Goal: Information Seeking & Learning: Understand process/instructions

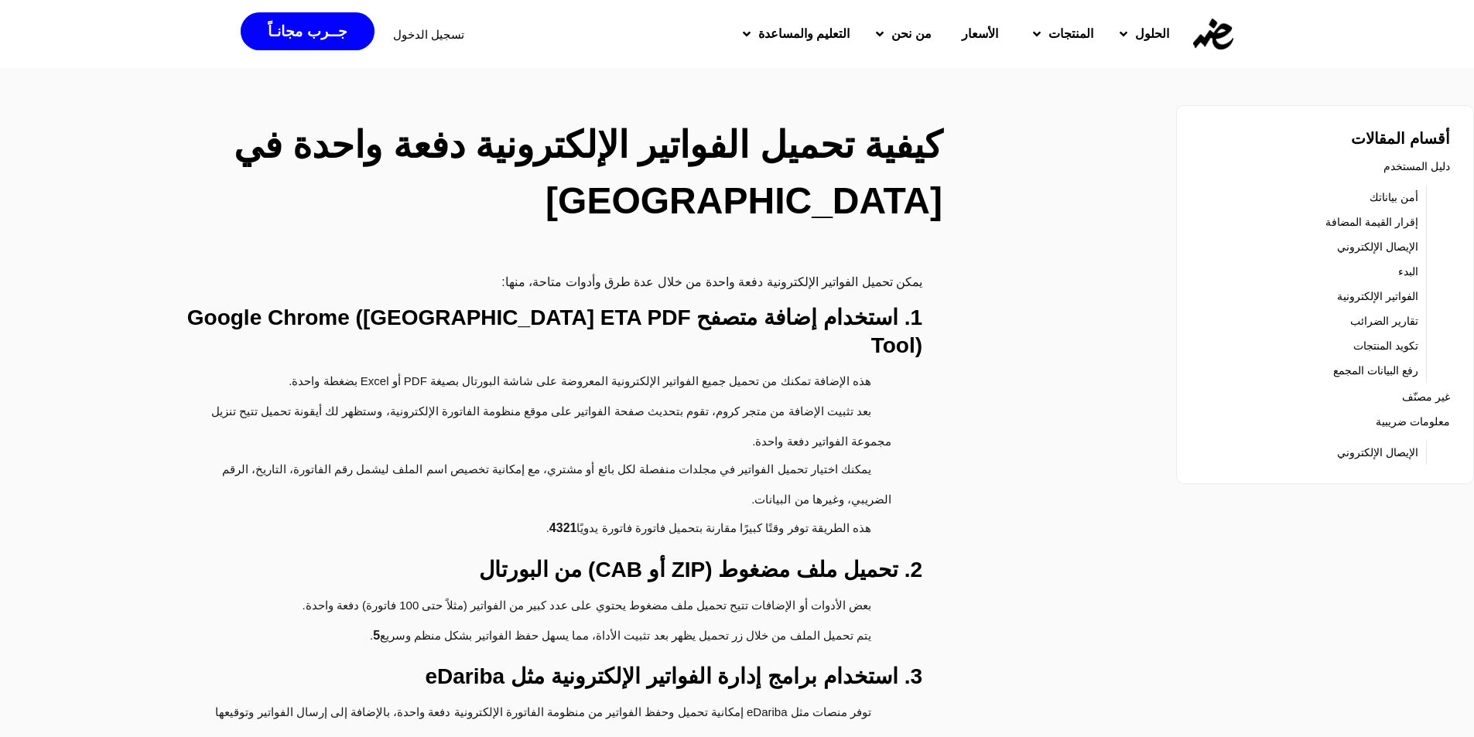
click at [823, 368] on li "هذه الإضافة تمكنك من تحميل جميع الفواتير الإلكترونية المعروضة على شاشة البورتال…" at bounding box center [529, 383] width 724 height 30
drag, startPoint x: 697, startPoint y: 320, endPoint x: 433, endPoint y: 301, distance: 264.5
click at [696, 320] on h3 "1. استخدام إضافة متصفح Google Chrome ([GEOGRAPHIC_DATA] ETA PDF Tool)" at bounding box center [537, 332] width 771 height 56
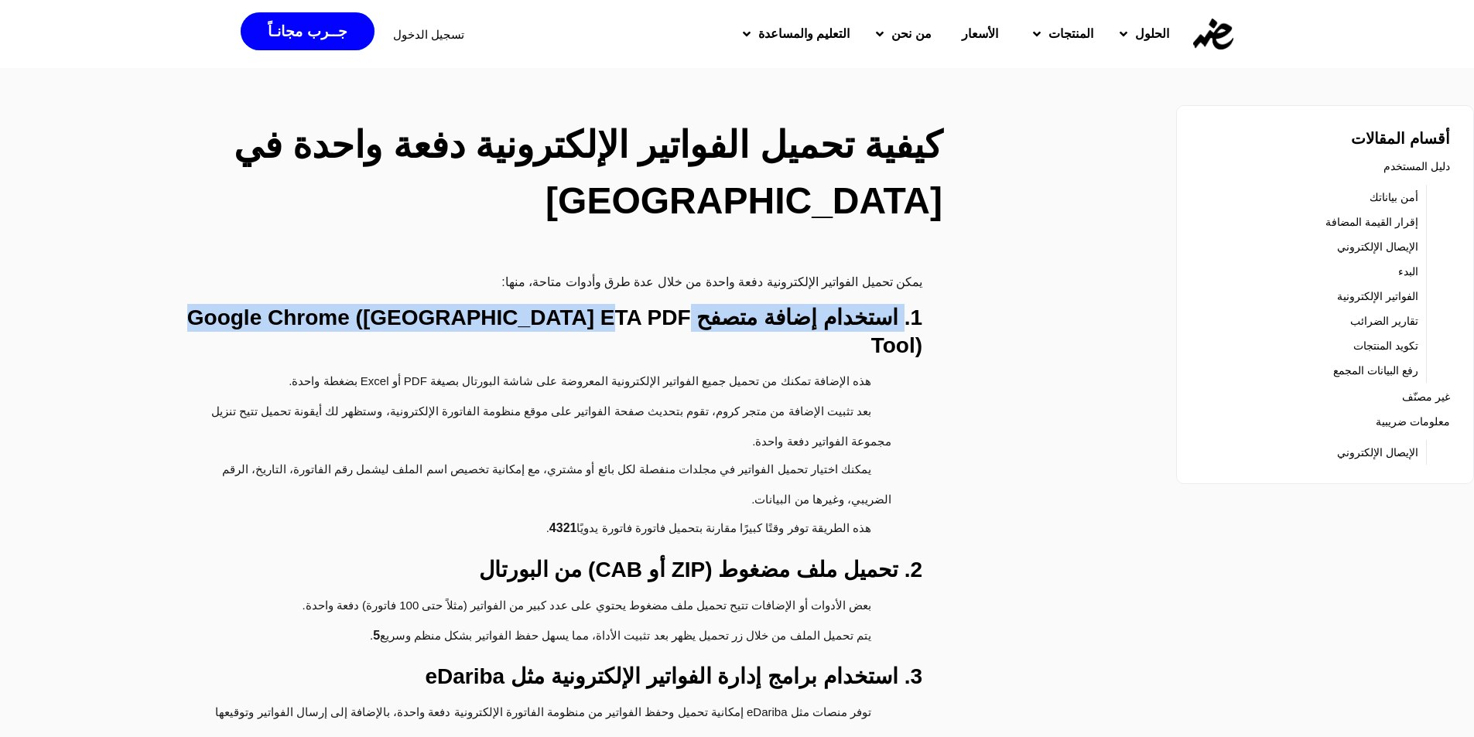
drag, startPoint x: 909, startPoint y: 311, endPoint x: 182, endPoint y: 312, distance: 727.3
click at [182, 312] on h3 "1. استخدام إضافة متصفح Google Chrome ([GEOGRAPHIC_DATA] ETA PDF Tool)" at bounding box center [537, 332] width 771 height 56
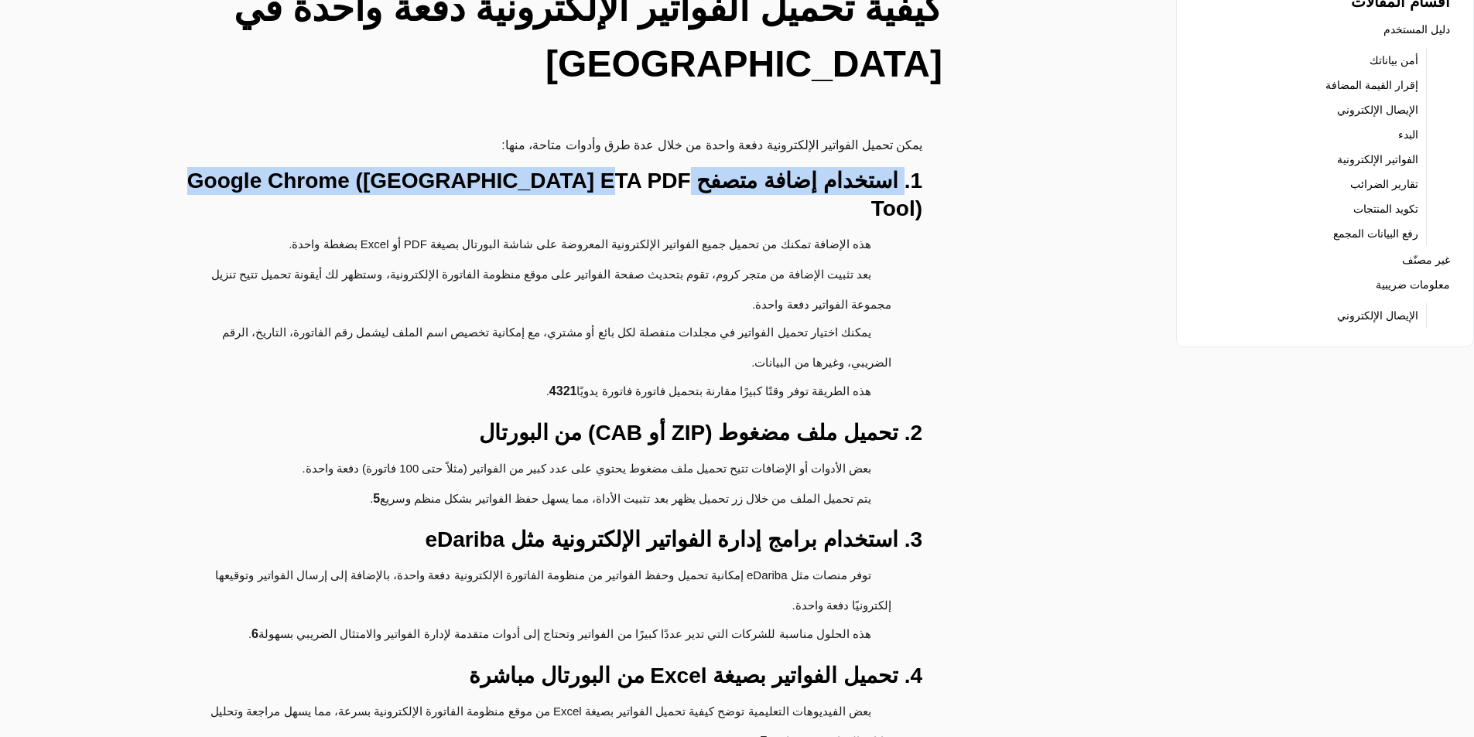
scroll to position [155, 0]
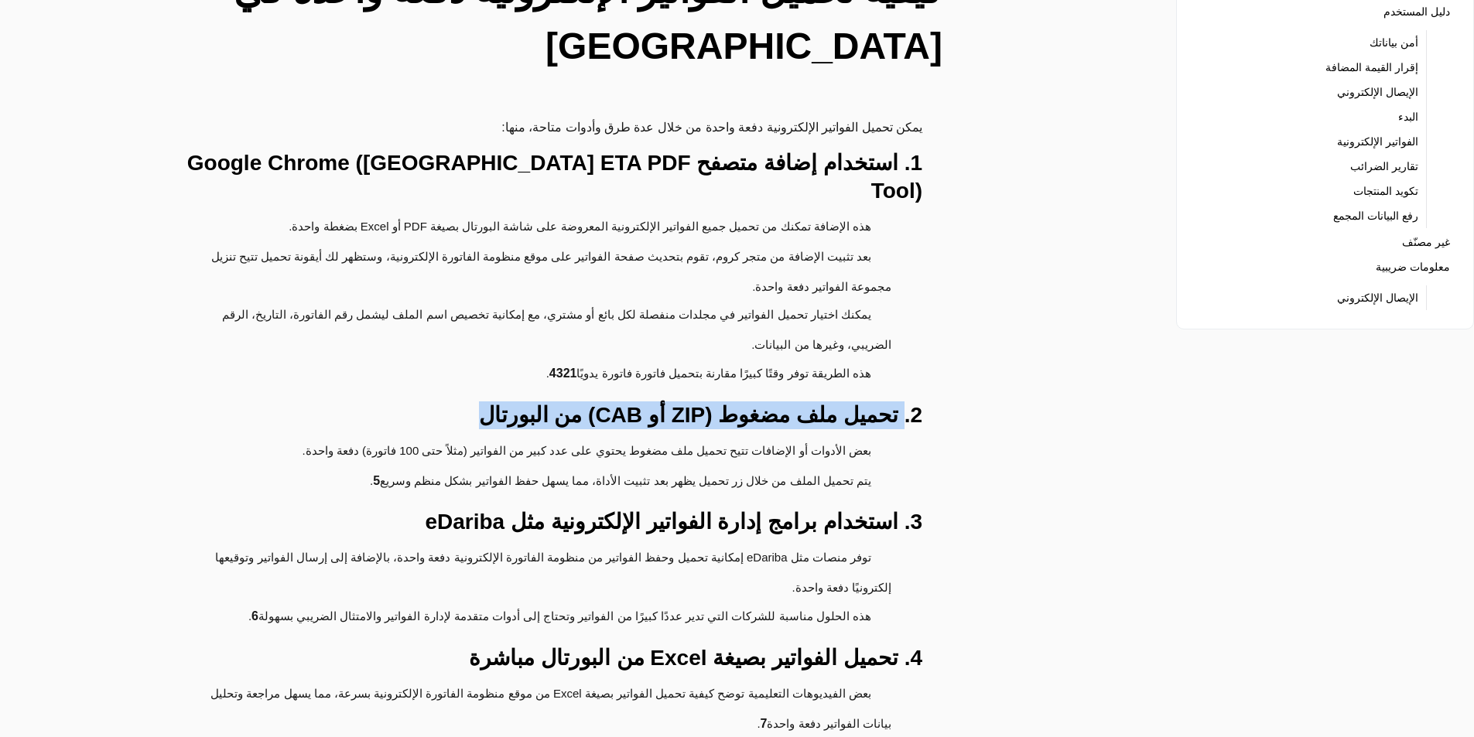
drag, startPoint x: 906, startPoint y: 391, endPoint x: 457, endPoint y: 367, distance: 449.4
click at [457, 367] on div "يمكن تحميل الفواتير الإلكترونية دفعة واحدة من خلال عدة طرق وأدوات متاحة، منها: …" at bounding box center [556, 729] width 809 height 1223
click at [930, 498] on div "يمكن تحميل الفواتير الإلكترونية دفعة واحدة من خلال عدة طرق وأدوات متاحة، منها: …" at bounding box center [556, 729] width 809 height 1223
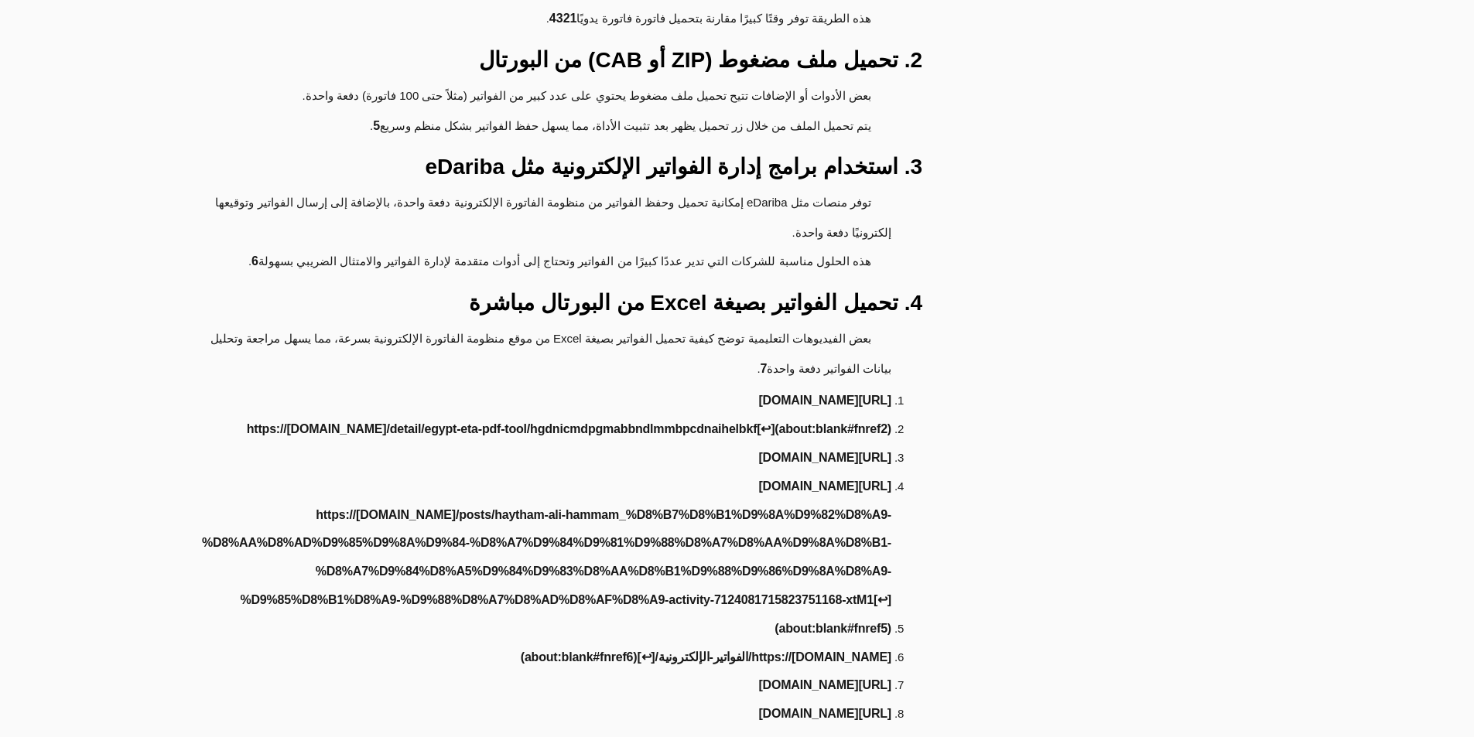
scroll to position [542, 0]
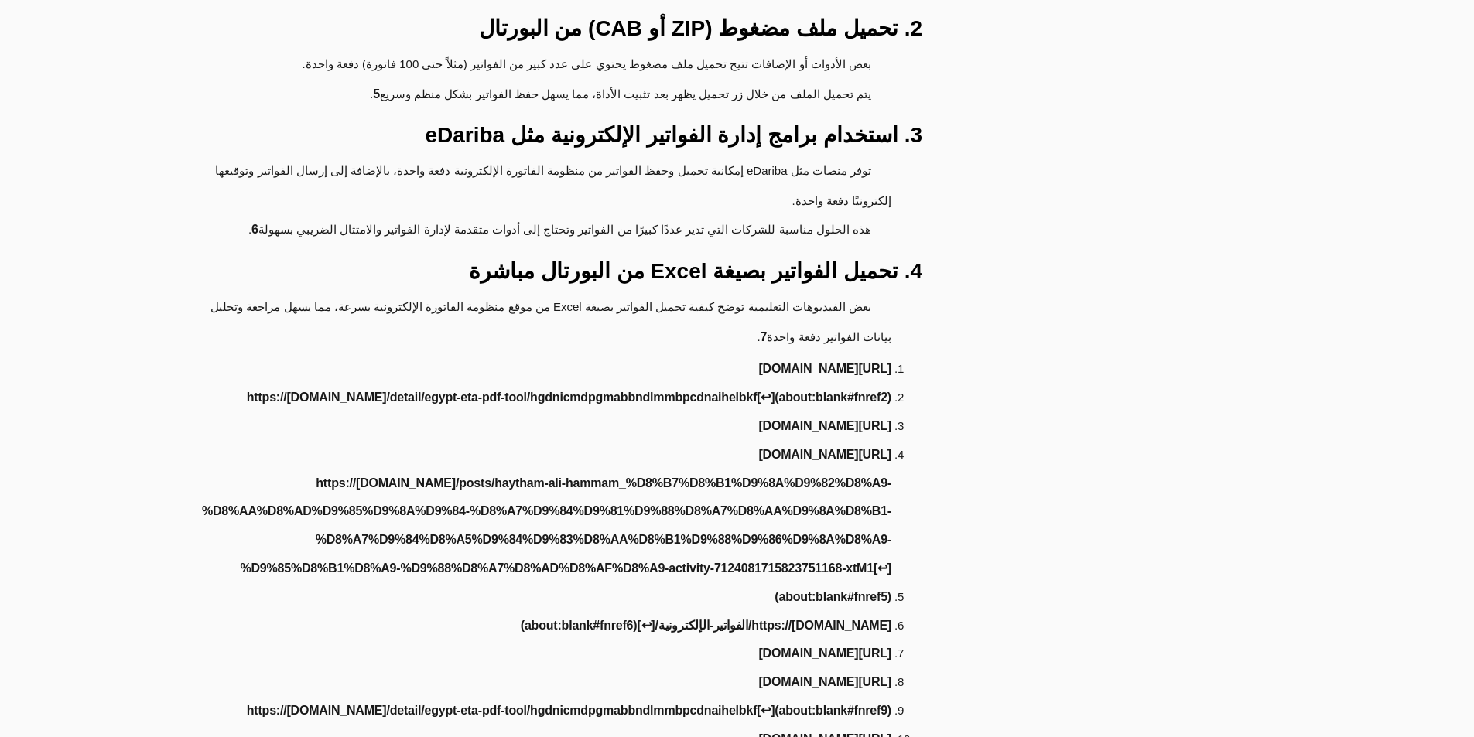
click at [363, 384] on link "https://[DOMAIN_NAME]/detail/egypt-eta-pdf-tool/hgdnicmdpgmabbndlmmbpcdnaihelbk…" at bounding box center [569, 398] width 645 height 29
click at [822, 355] on link "[URL][DOMAIN_NAME]" at bounding box center [824, 369] width 133 height 29
